Goal: Navigation & Orientation: Understand site structure

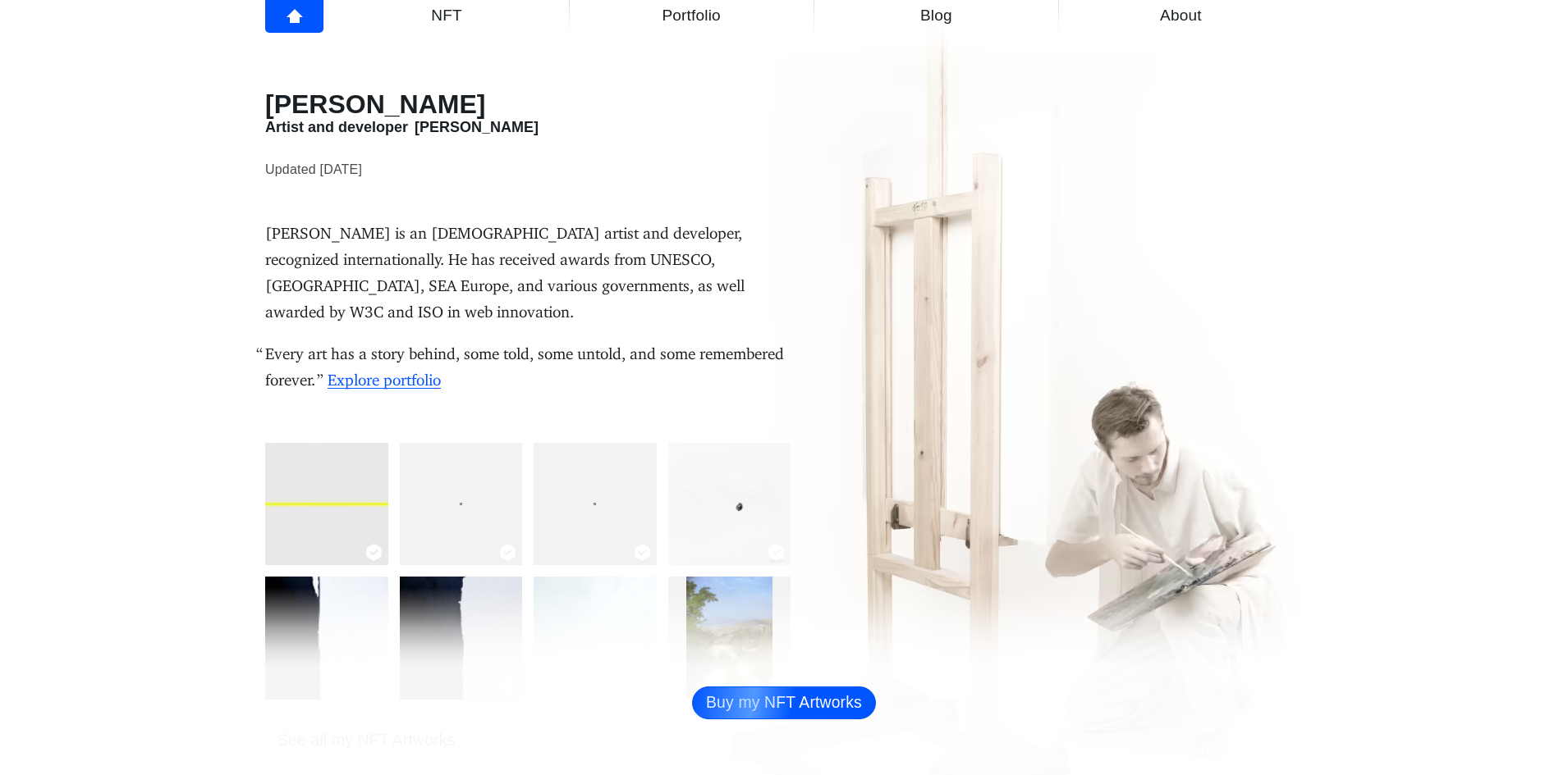
click at [1214, 25] on span "About" at bounding box center [1181, 16] width 224 height 26
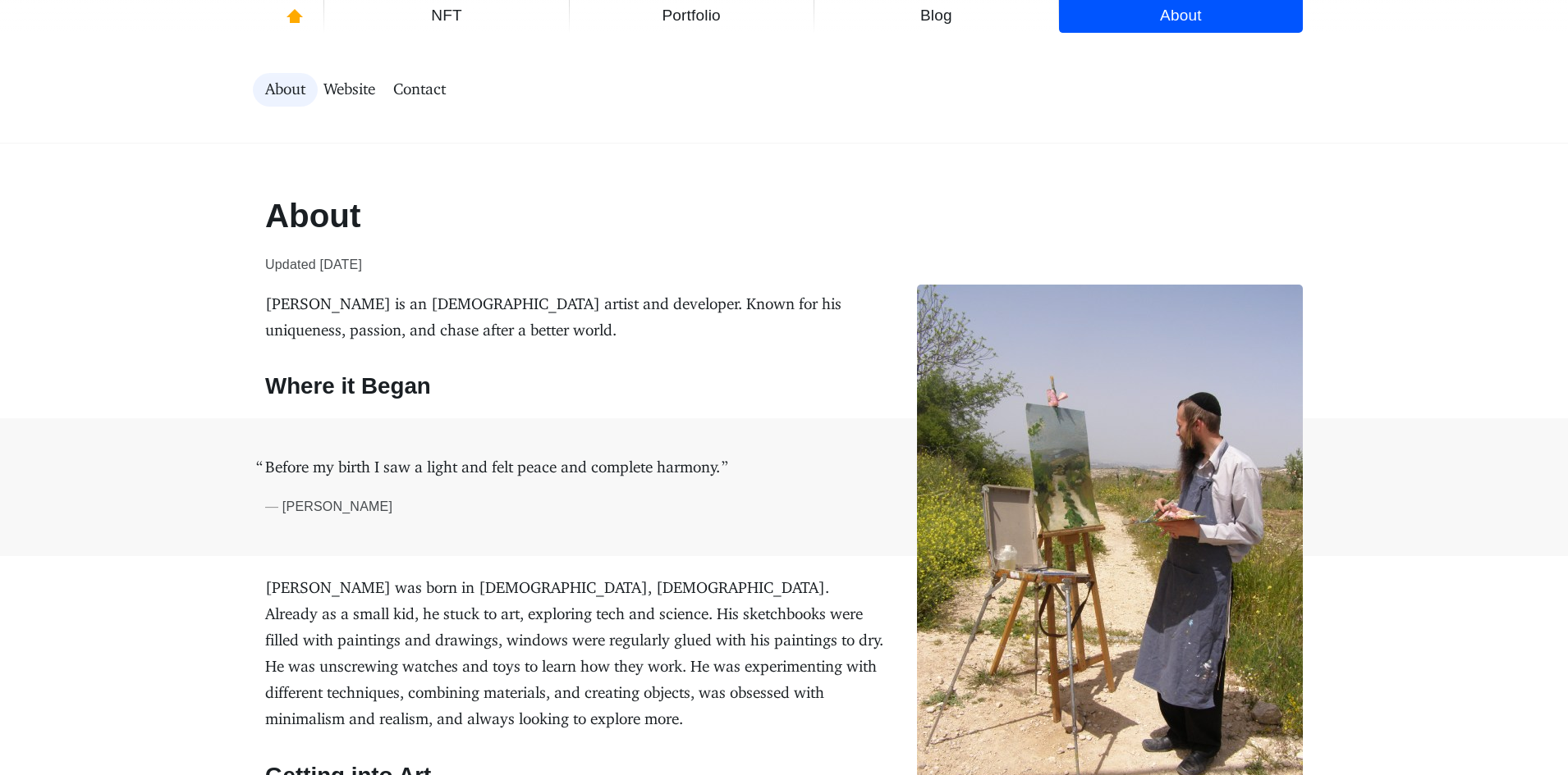
click at [723, 16] on span "Portfolio" at bounding box center [691, 16] width 224 height 26
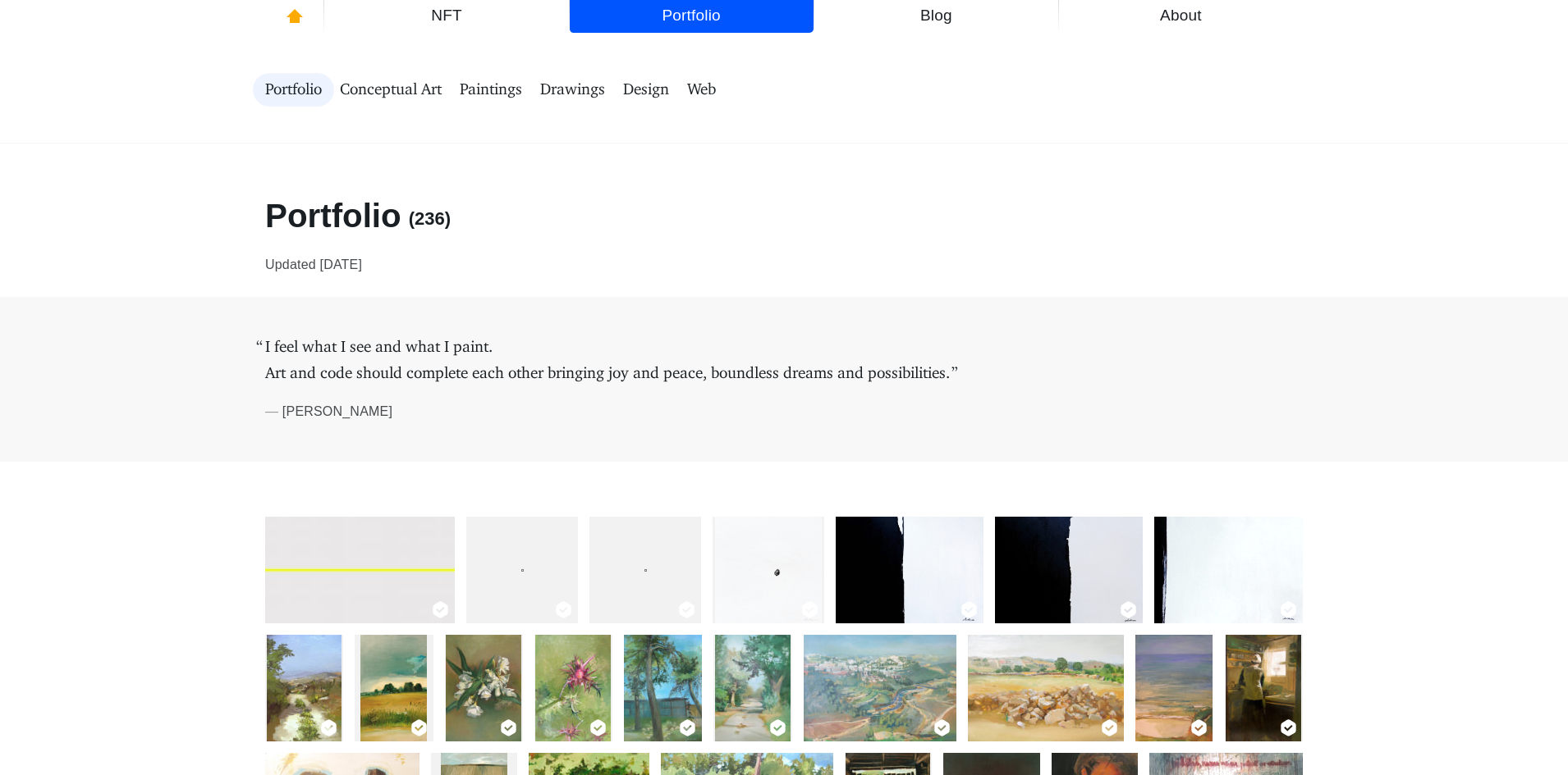
click at [819, 31] on link "Blog" at bounding box center [936, 16] width 243 height 33
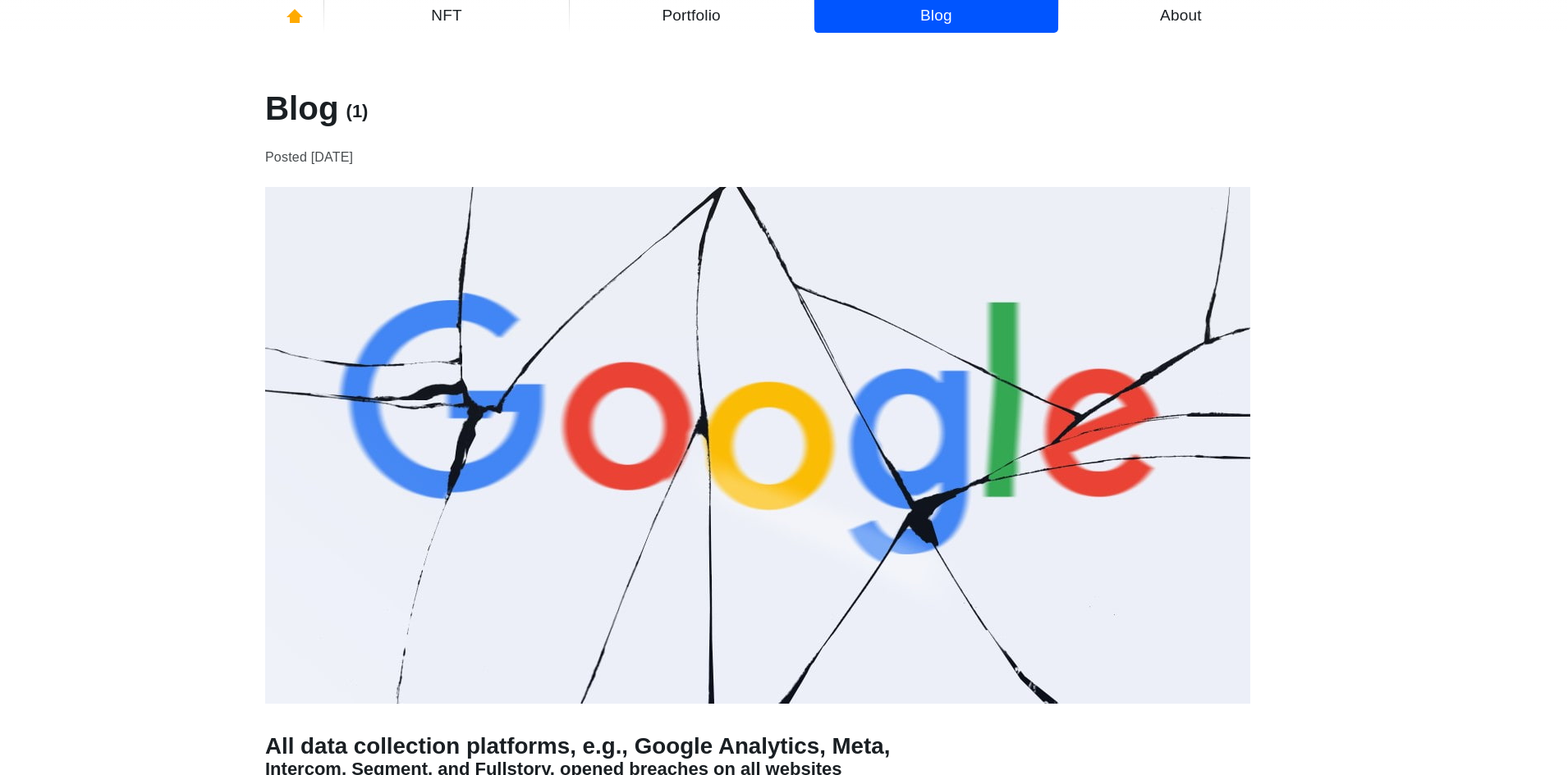
click at [459, 16] on span "NFT" at bounding box center [446, 16] width 224 height 26
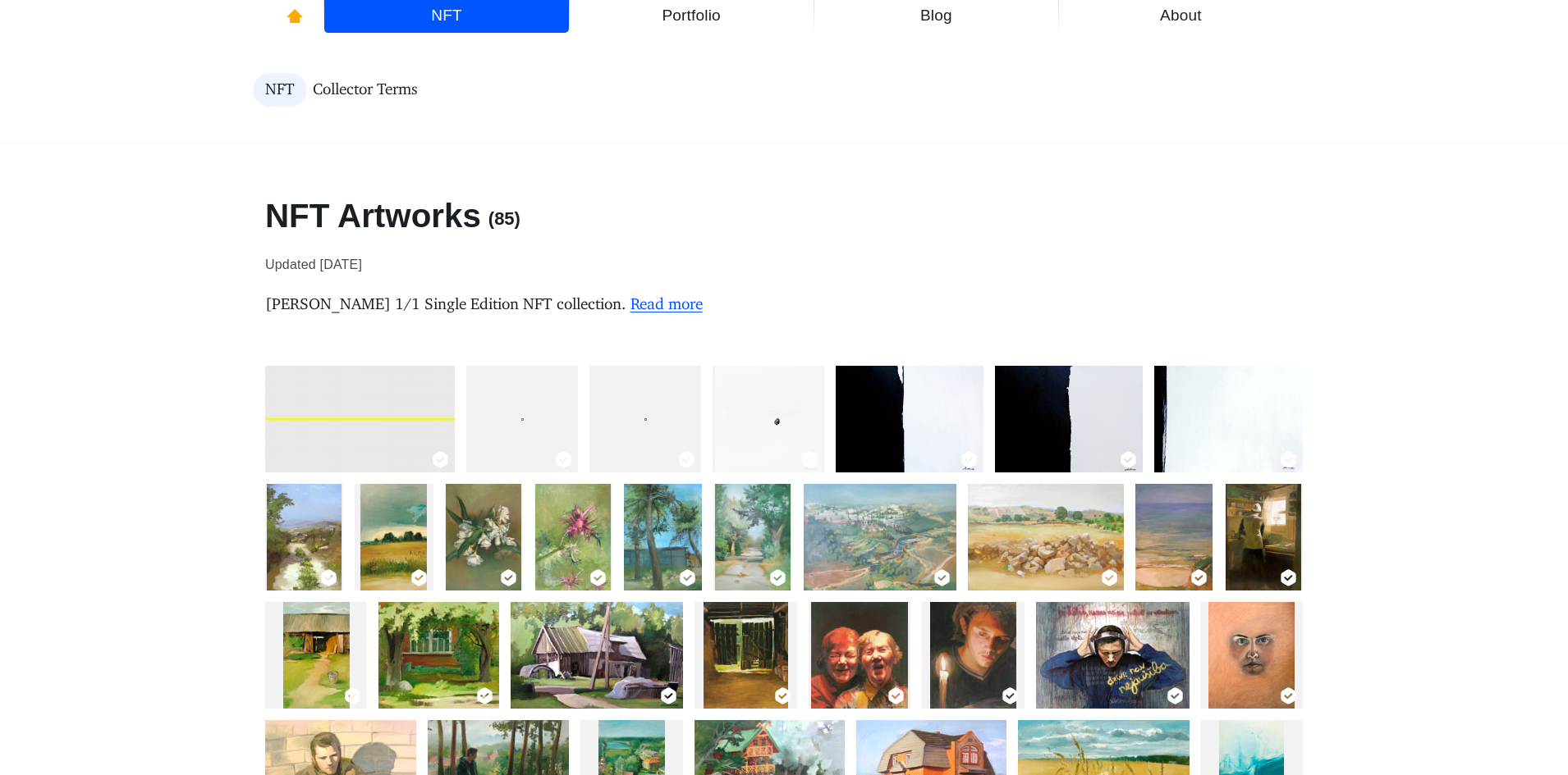
click at [317, 30] on link "[PERSON_NAME]" at bounding box center [294, 16] width 58 height 33
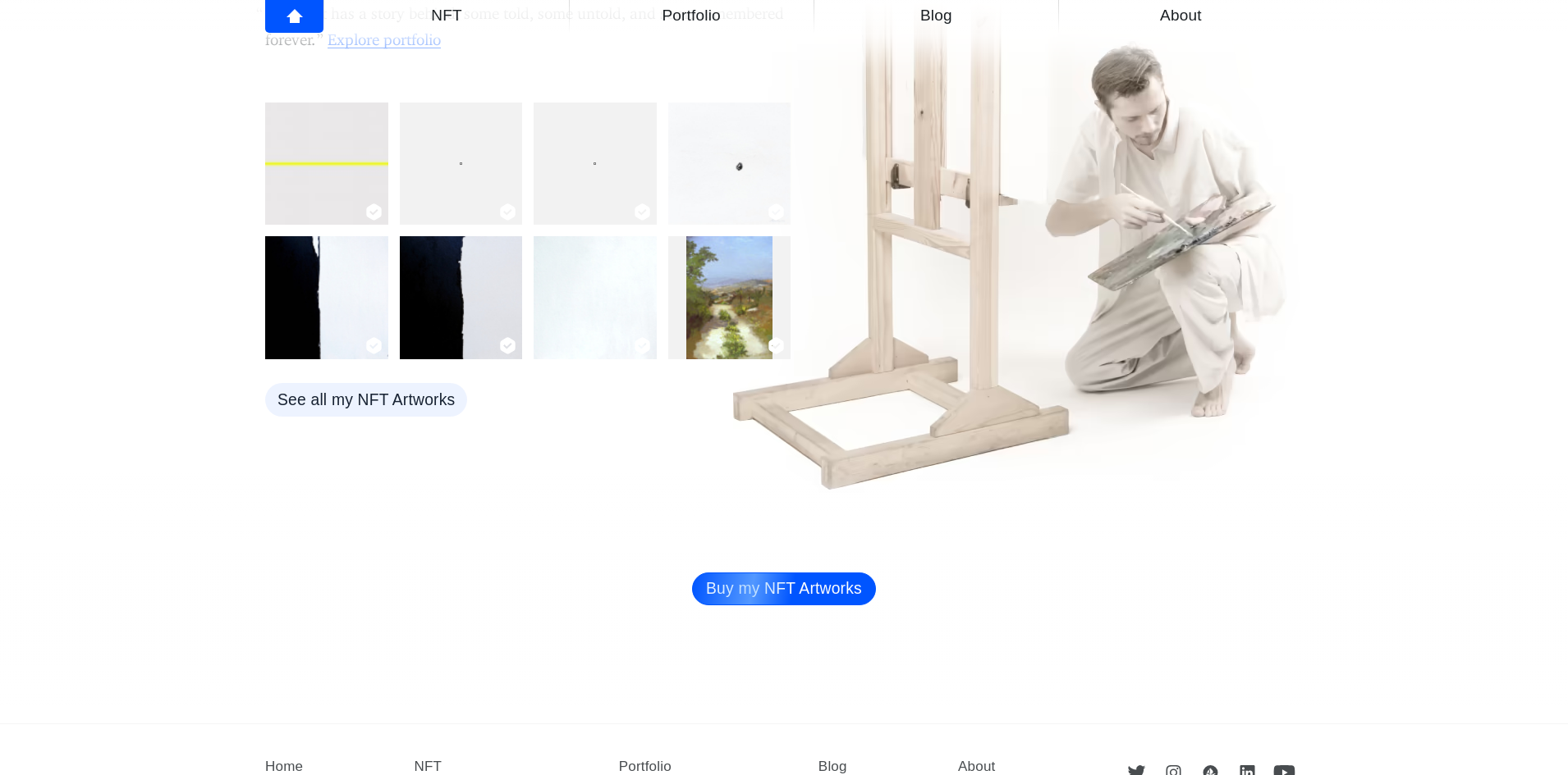
scroll to position [476, 0]
